Goal: Task Accomplishment & Management: Use online tool/utility

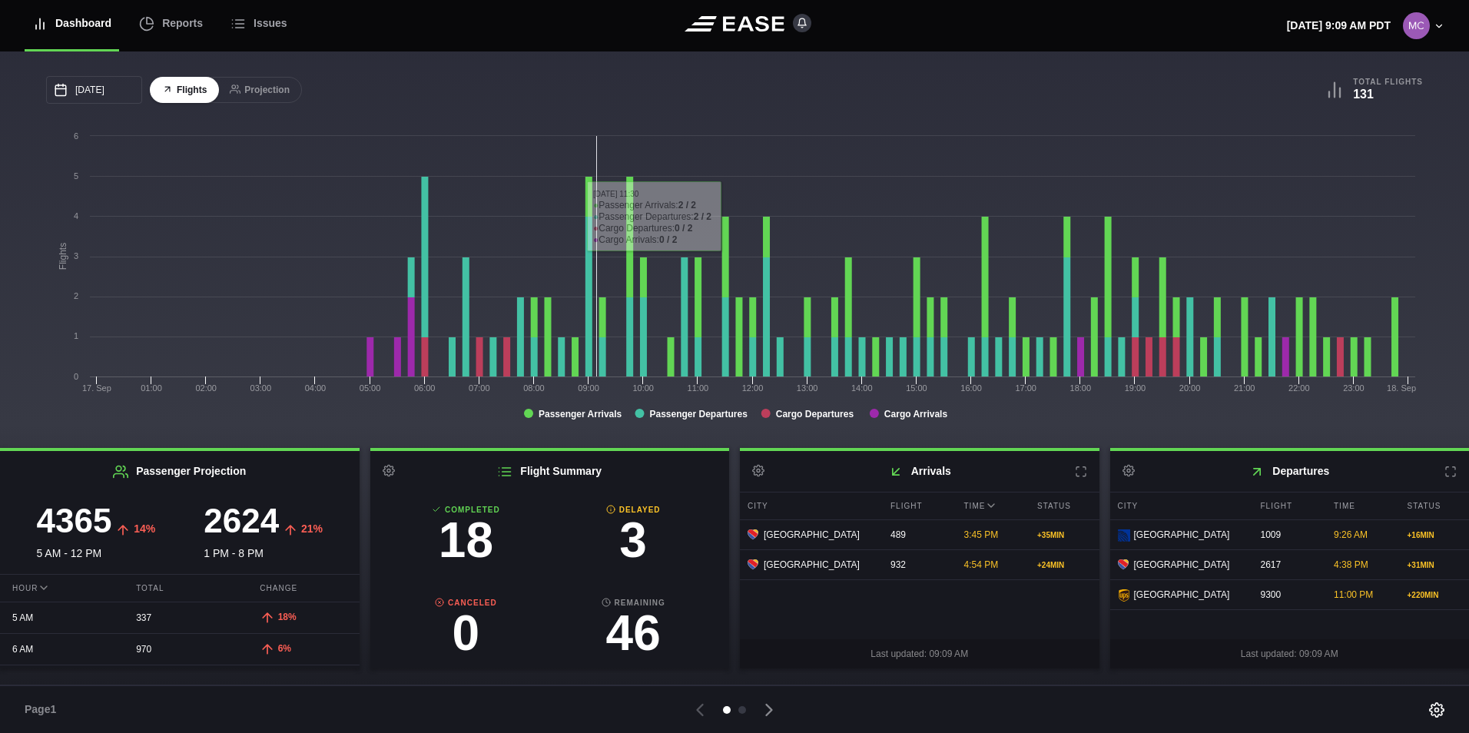
scroll to position [154, 0]
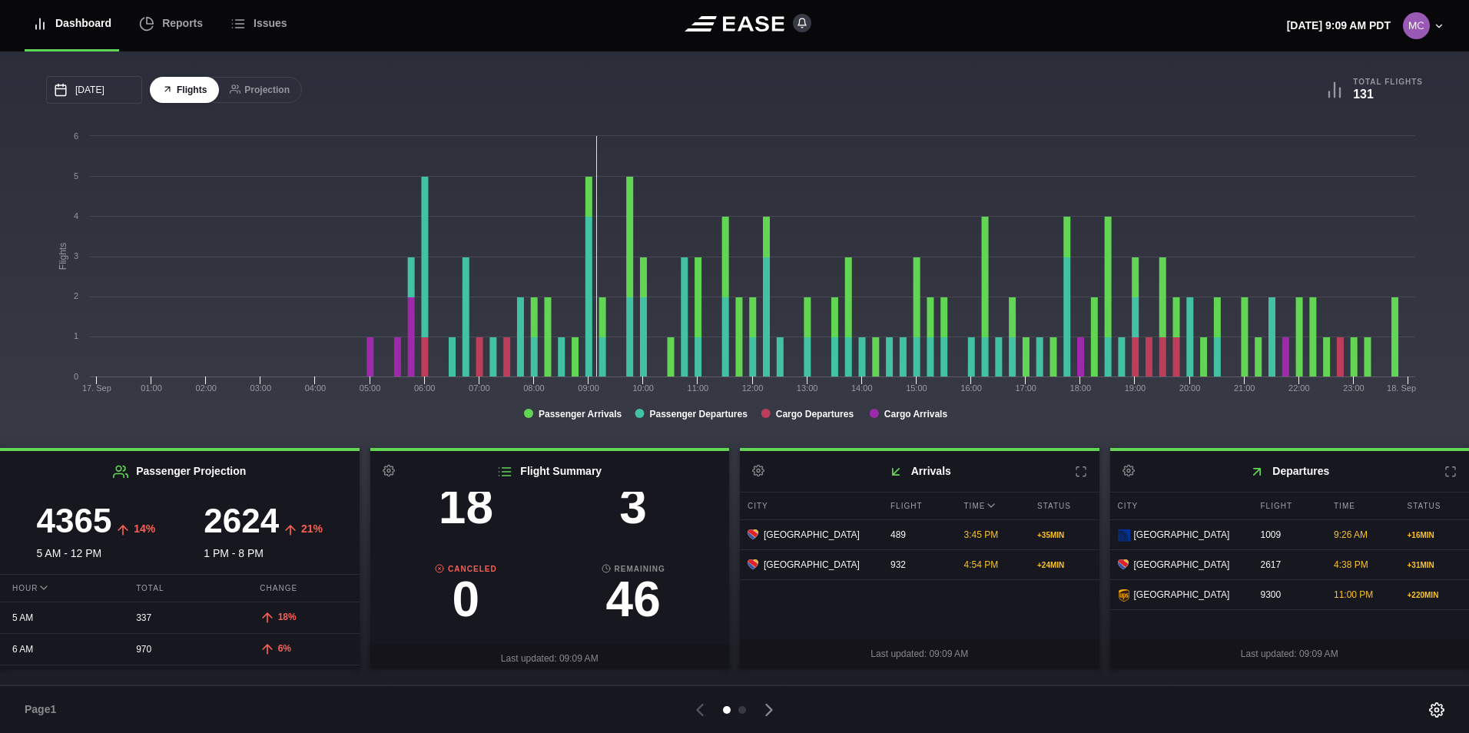
click at [629, 514] on h3 "3" at bounding box center [633, 506] width 168 height 49
select select "DELAYED"
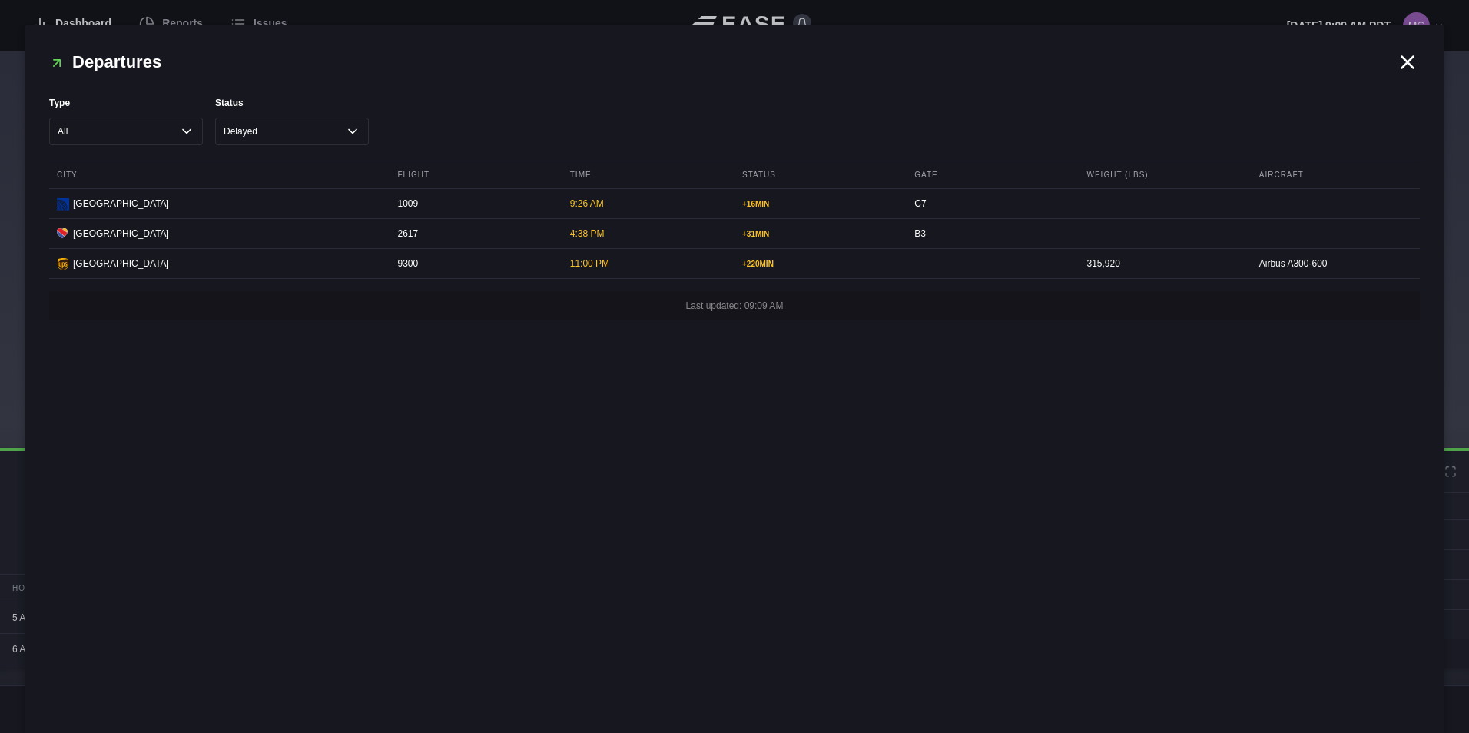
click at [1397, 58] on icon at bounding box center [1407, 62] width 23 height 23
